Goal: Transaction & Acquisition: Purchase product/service

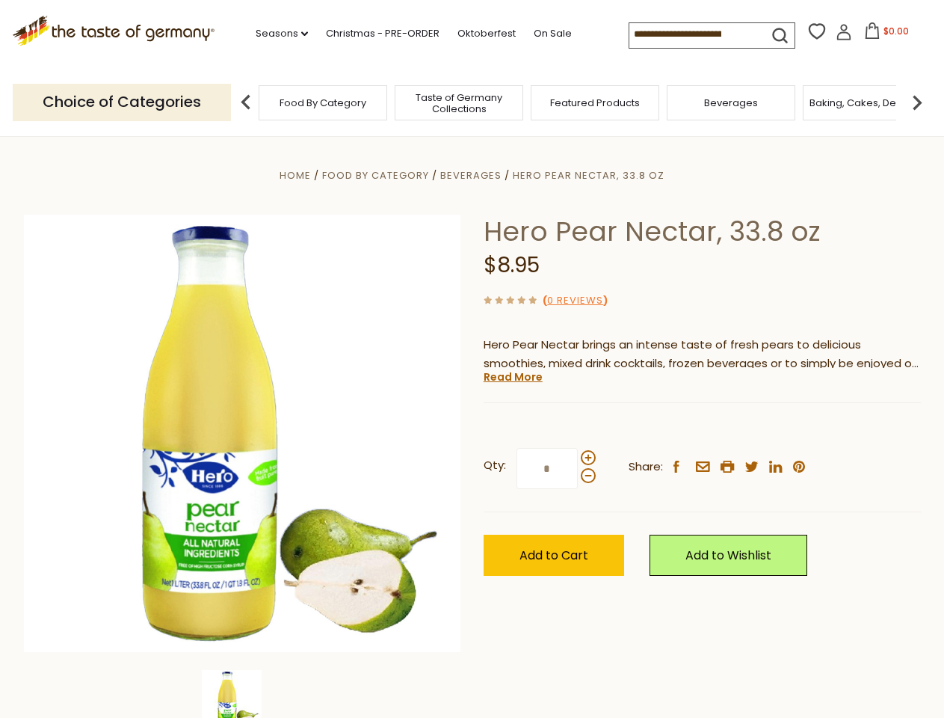
click at [472, 359] on div "Home Food By Category [GEOGRAPHIC_DATA] Hero Pear Nectar, 33.8 oz Hero Pear Nec…" at bounding box center [473, 454] width 920 height 576
click at [276, 34] on link "Seasons dropdown_arrow" at bounding box center [282, 33] width 52 height 16
click at [694, 34] on input at bounding box center [693, 33] width 126 height 21
click at [884, 35] on span "$0.00" at bounding box center [896, 31] width 25 height 13
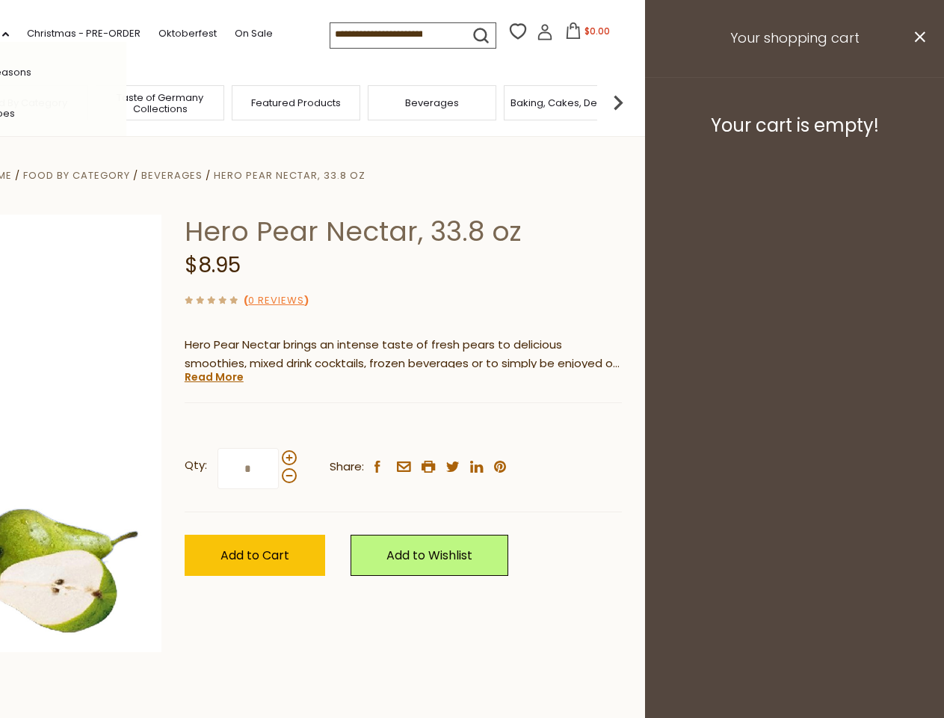
click at [126, 102] on div "All Seasons Recipes Game Day [DATE] [DATE] [DATE][PERSON_NAME] [DATE] Springfes…" at bounding box center [42, 359] width 170 height 634
click at [472, 427] on div "Qty: * Share: facebook email printer twitter linkedin pinterest" at bounding box center [403, 468] width 437 height 87
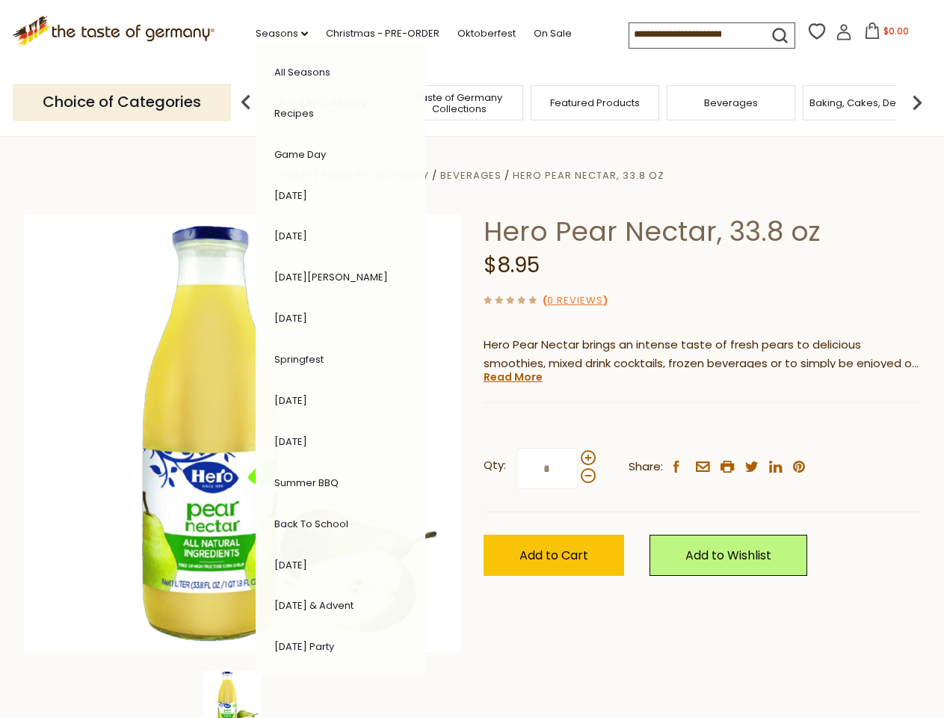
click at [242, 694] on img at bounding box center [232, 700] width 60 height 60
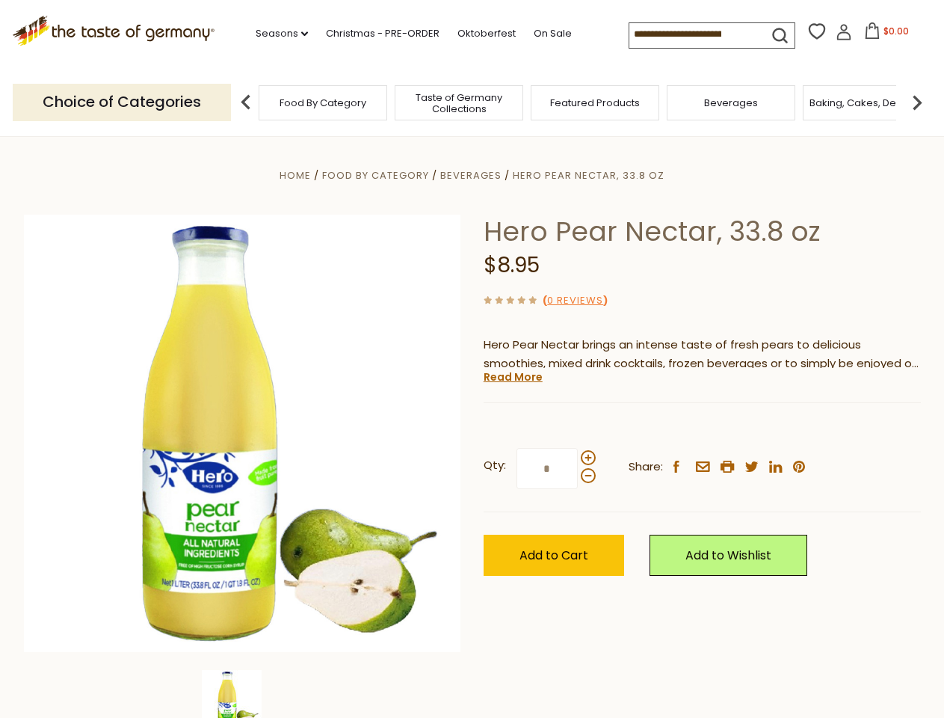
click at [242, 694] on img at bounding box center [232, 700] width 60 height 60
click at [512, 377] on link "Read More" at bounding box center [513, 376] width 59 height 15
